Goal: Task Accomplishment & Management: Manage account settings

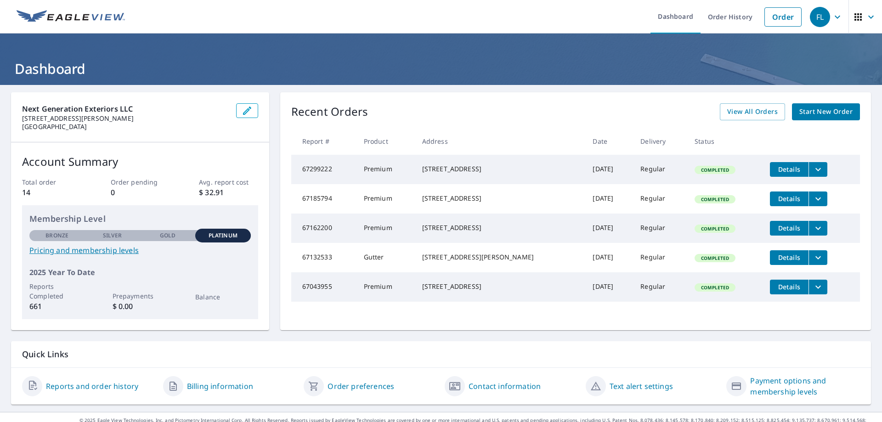
click at [100, 387] on link "Reports and order history" at bounding box center [92, 386] width 92 height 11
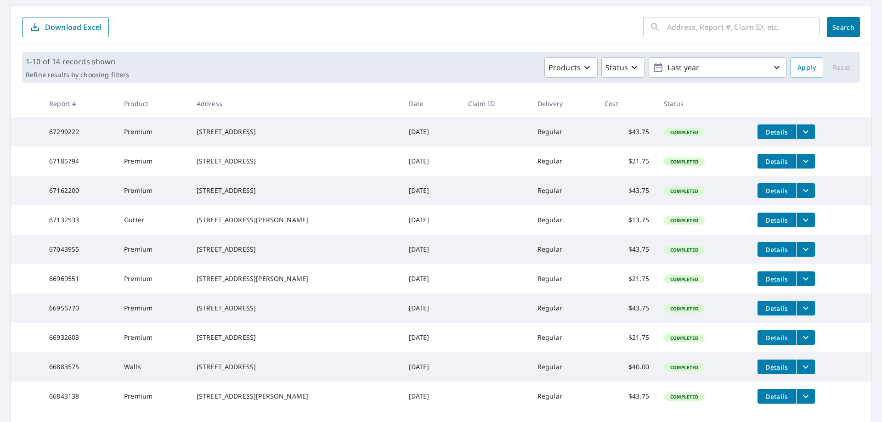
scroll to position [180, 0]
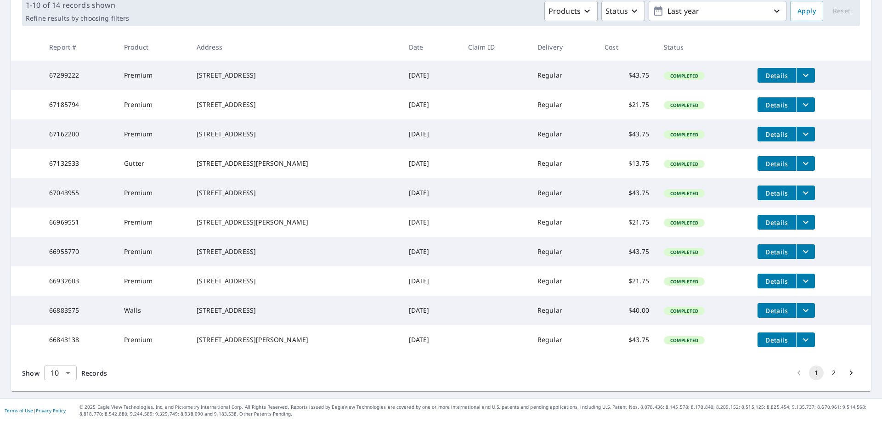
click at [68, 370] on body "FL FL Dashboard Order History Order FL Dashboard / Order History Order History …" at bounding box center [441, 211] width 882 height 422
click at [59, 401] on li "100" at bounding box center [60, 403] width 33 height 17
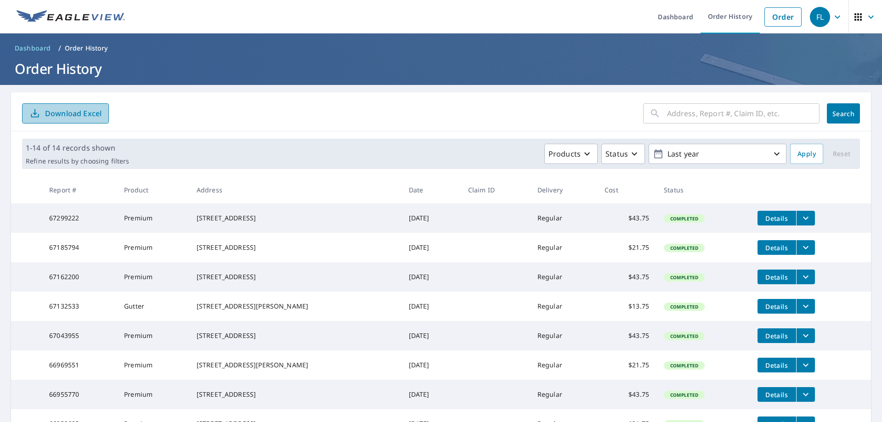
click at [80, 115] on p "Download Excel" at bounding box center [73, 113] width 57 height 10
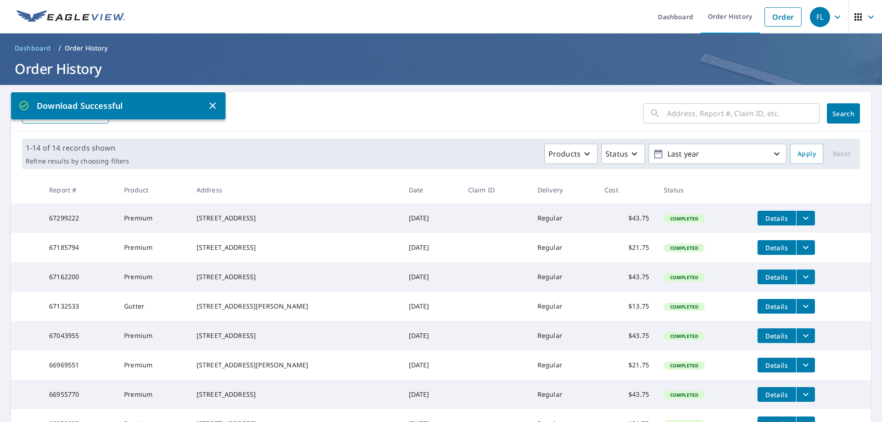
click at [832, 17] on icon "button" at bounding box center [837, 16] width 11 height 11
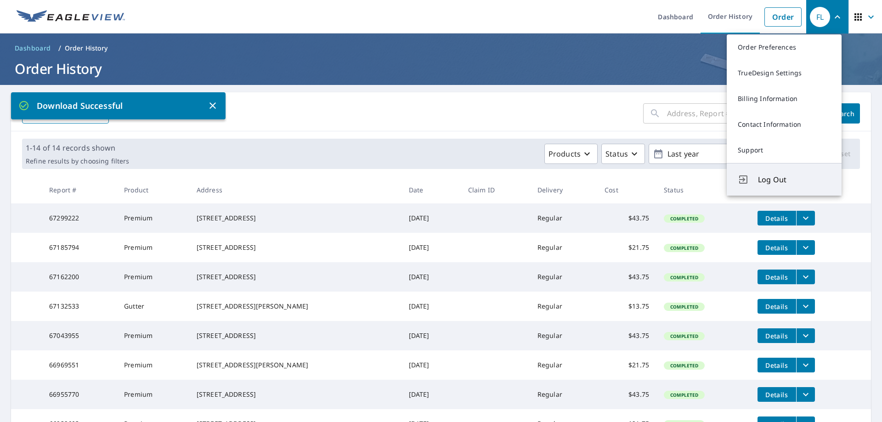
click at [772, 177] on span "Log Out" at bounding box center [794, 179] width 73 height 11
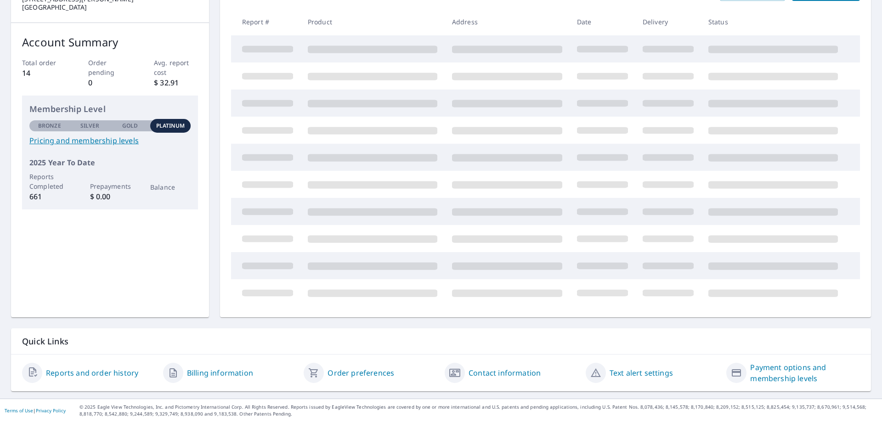
scroll to position [14, 0]
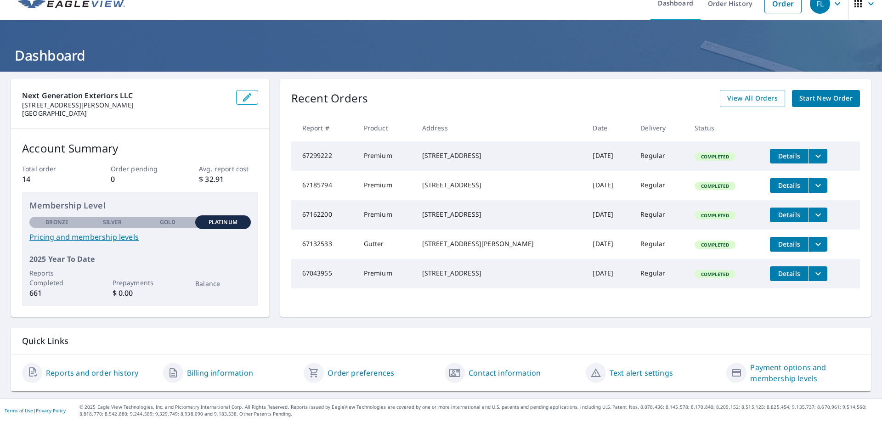
click at [92, 372] on link "Reports and order history" at bounding box center [92, 373] width 92 height 11
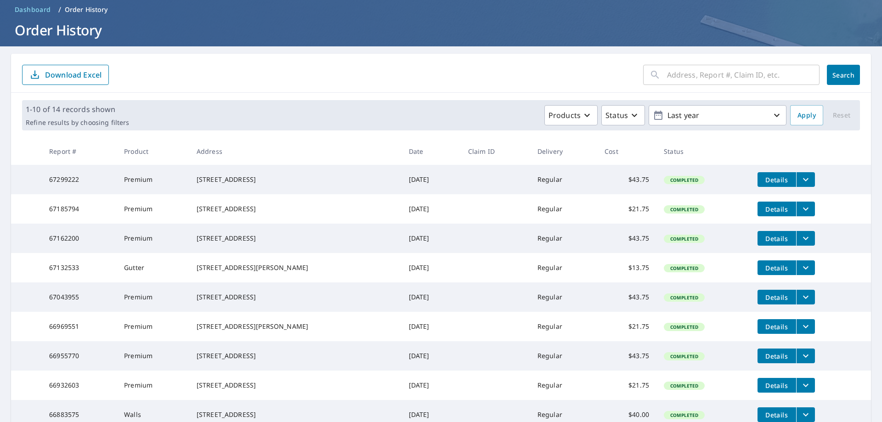
scroll to position [27, 0]
